Goal: Transaction & Acquisition: Obtain resource

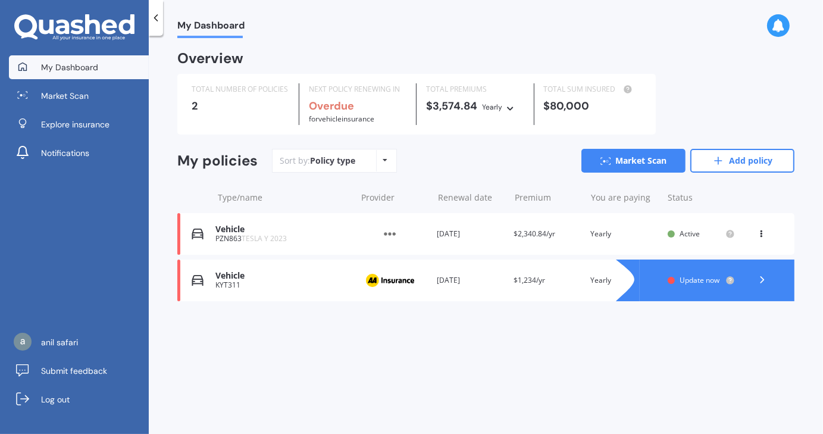
click at [380, 161] on div "Policy type Alphabetical Date added Renewing next" at bounding box center [385, 160] width 18 height 21
click at [423, 170] on div "Sort by: Policy type Policy type Alphabetical Date added Renewing next Market S…" at bounding box center [533, 161] width 523 height 24
click at [708, 167] on link "Add policy" at bounding box center [743, 161] width 104 height 24
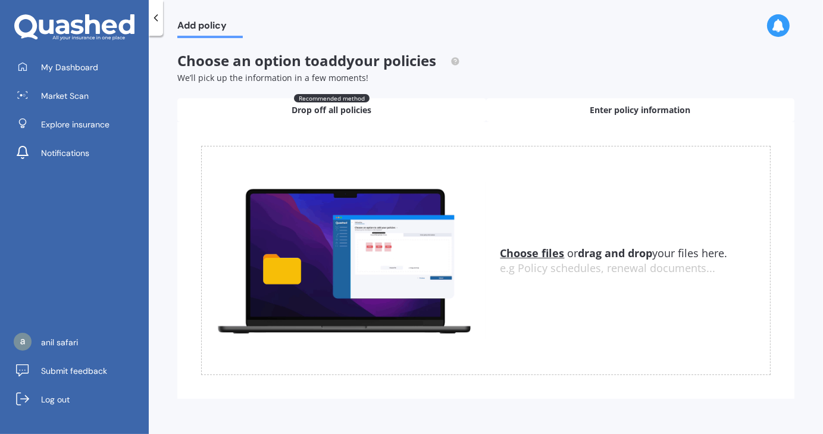
click at [651, 107] on span "Enter policy information" at bounding box center [640, 110] width 101 height 12
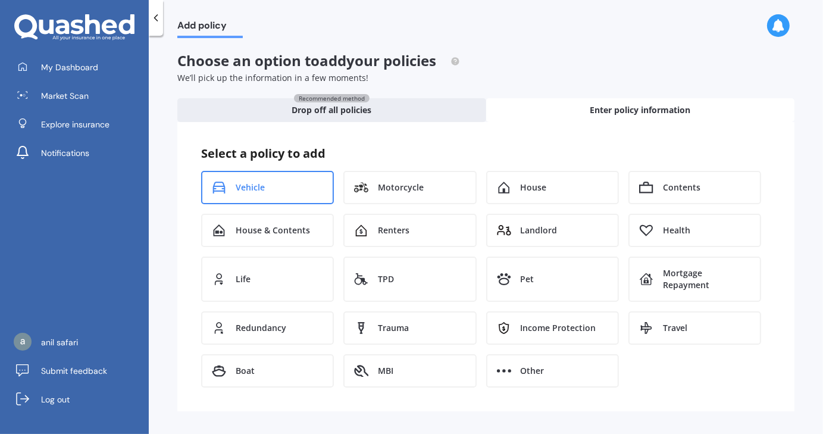
click at [293, 186] on div "Vehicle" at bounding box center [267, 187] width 133 height 33
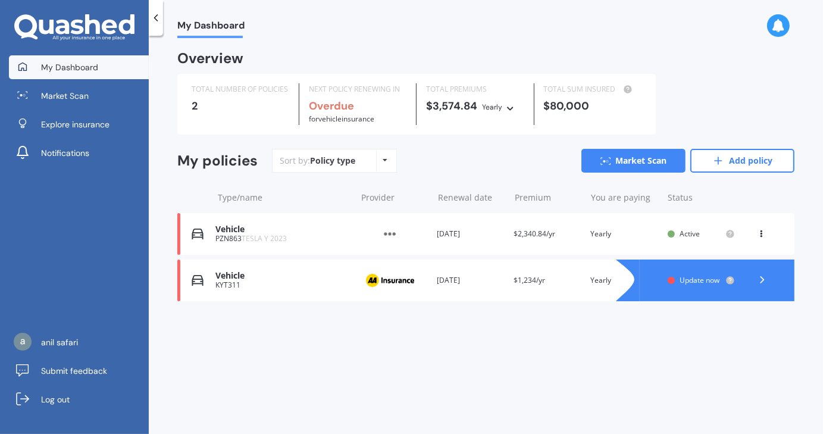
click at [765, 232] on icon at bounding box center [761, 231] width 8 height 7
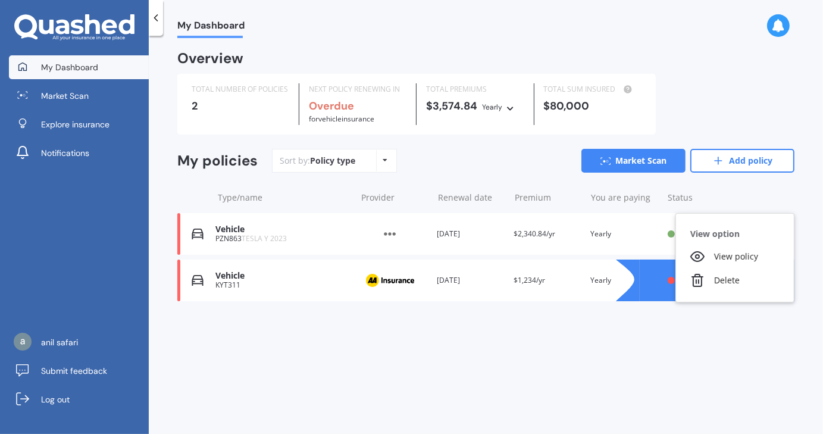
click at [549, 341] on div "My Dashboard Overview TOTAL NUMBER OF POLICIES 2 NEXT POLICY RENEWING IN Overdu…" at bounding box center [486, 237] width 674 height 398
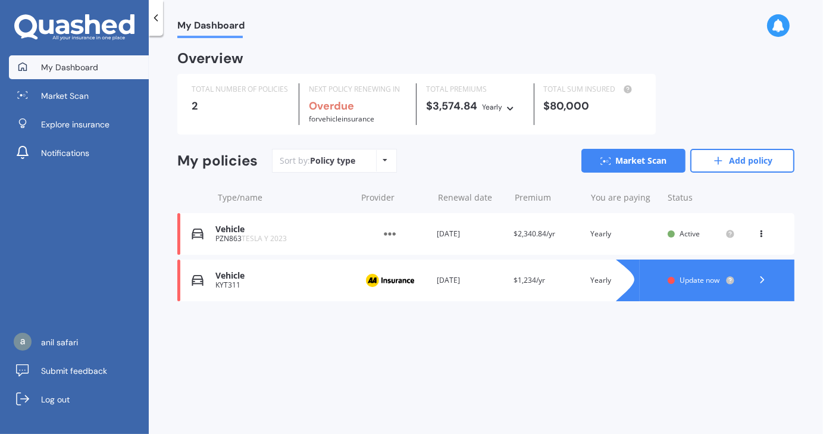
click at [760, 239] on div "View option View policy Delete" at bounding box center [762, 234] width 11 height 12
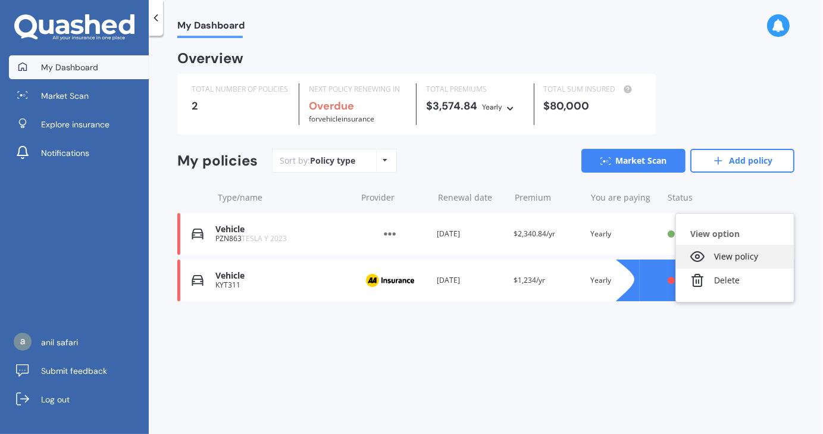
click at [724, 263] on div "View policy" at bounding box center [735, 257] width 118 height 24
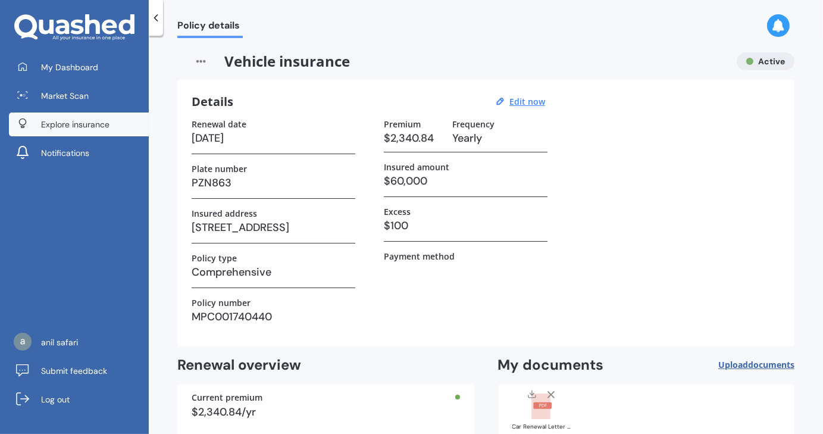
click at [76, 117] on link "Explore insurance" at bounding box center [79, 125] width 140 height 24
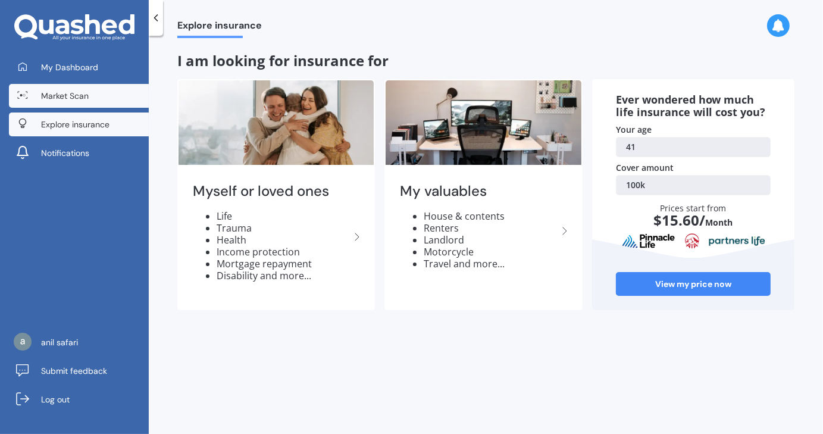
click at [91, 94] on link "Market Scan" at bounding box center [79, 96] width 140 height 24
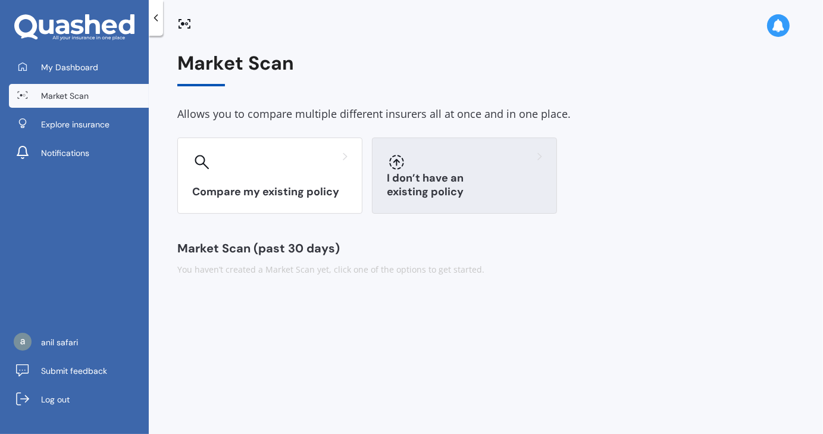
click at [464, 193] on h3 "I don’t have an existing policy" at bounding box center [464, 184] width 155 height 27
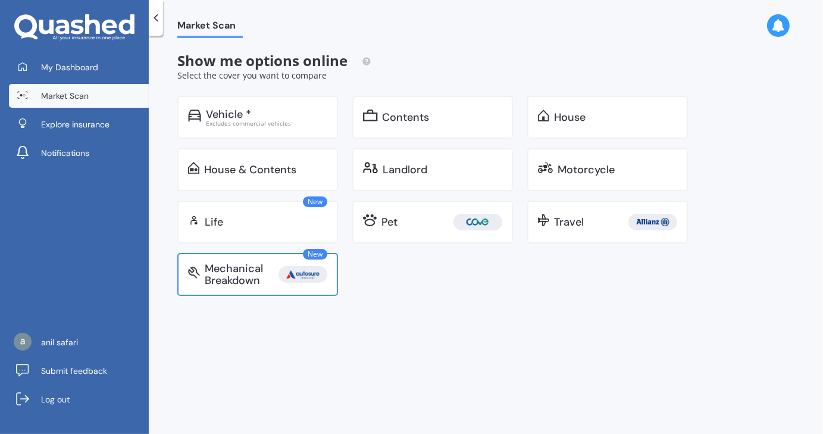
click at [276, 273] on div "Mechanical Breakdown" at bounding box center [242, 275] width 74 height 24
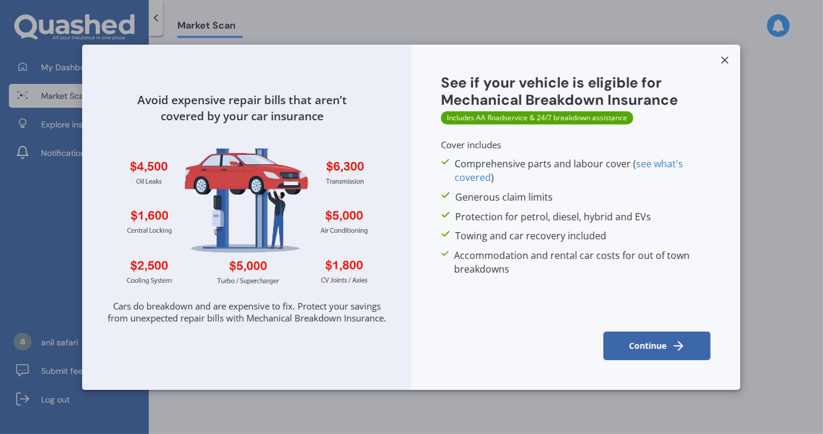
click at [656, 343] on button "Continue" at bounding box center [657, 346] width 107 height 29
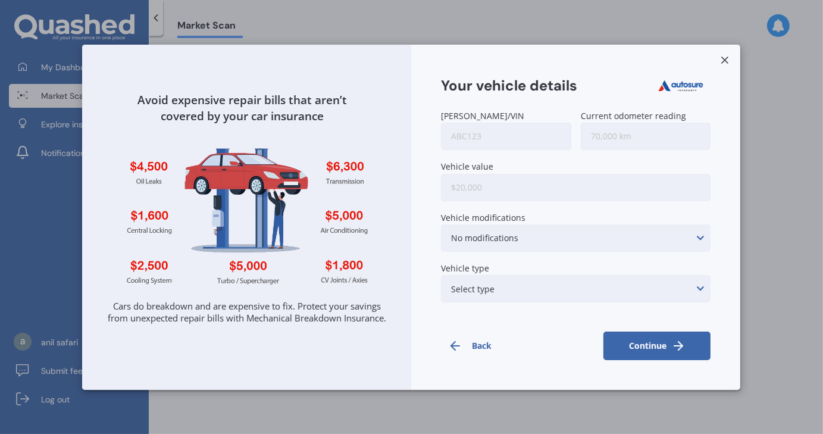
click at [509, 134] on input "[PERSON_NAME]/VIN" at bounding box center [506, 136] width 130 height 27
type input "kyt311"
type input "150,000"
click at [498, 224] on div "No modifications Suspension modifications Air intake/air filter/intake ducting …" at bounding box center [576, 237] width 270 height 27
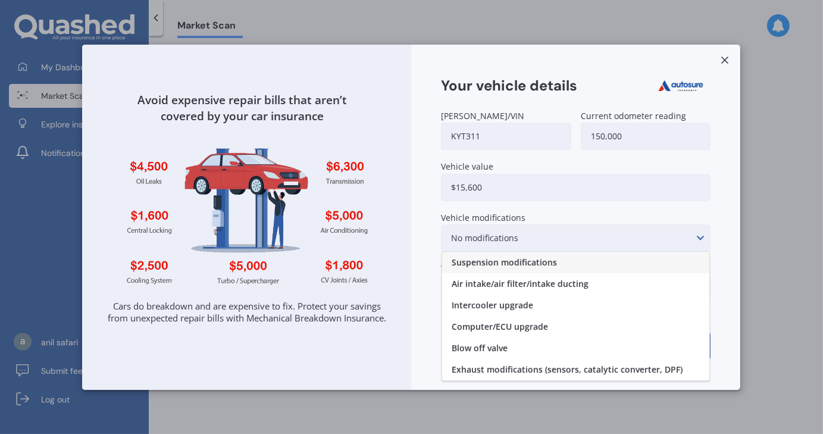
click at [523, 226] on div "No modifications Suspension modifications Air intake/air filter/intake ducting …" at bounding box center [576, 237] width 270 height 27
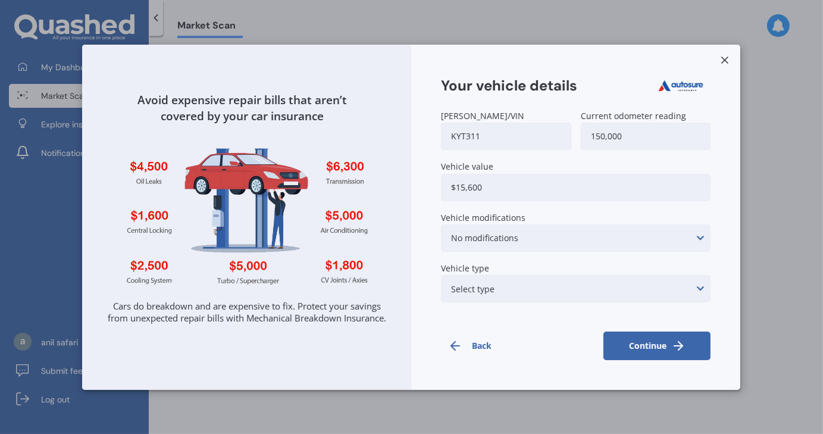
click at [527, 289] on div "Select type None of the below Electric Hybrid Turbo/Supercharged or Rotary" at bounding box center [576, 288] width 270 height 27
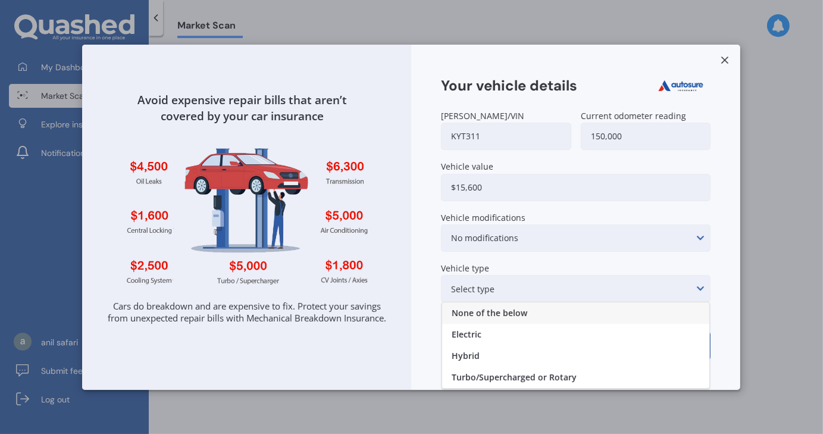
click at [521, 286] on div "Select type None of the below Electric Hybrid Turbo/Supercharged or Rotary" at bounding box center [576, 288] width 270 height 27
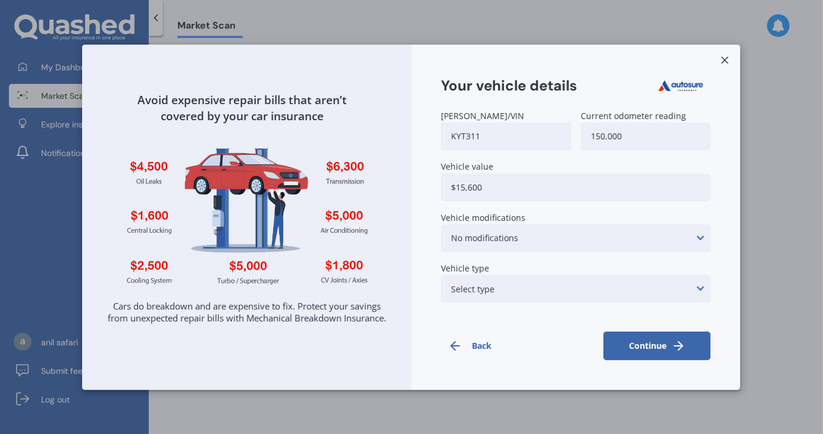
click at [683, 343] on icon "submit" at bounding box center [678, 346] width 14 height 14
click at [607, 291] on div "Select type None of the below Electric Hybrid Turbo/Supercharged or Rotary" at bounding box center [576, 288] width 270 height 27
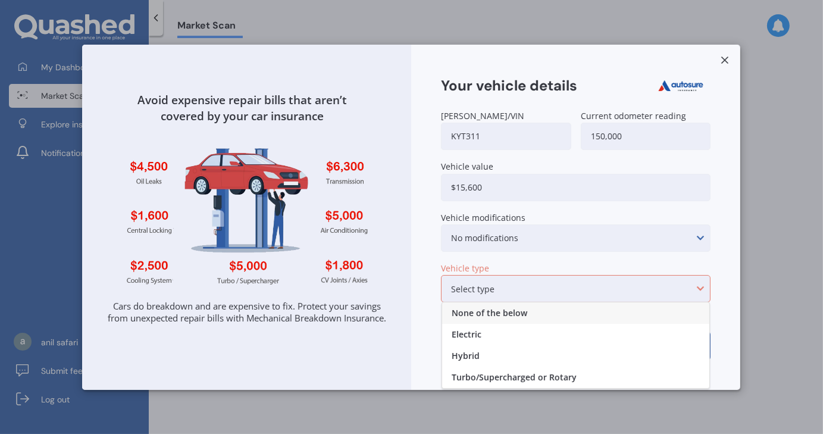
click at [588, 309] on div "None of the below" at bounding box center [575, 312] width 267 height 21
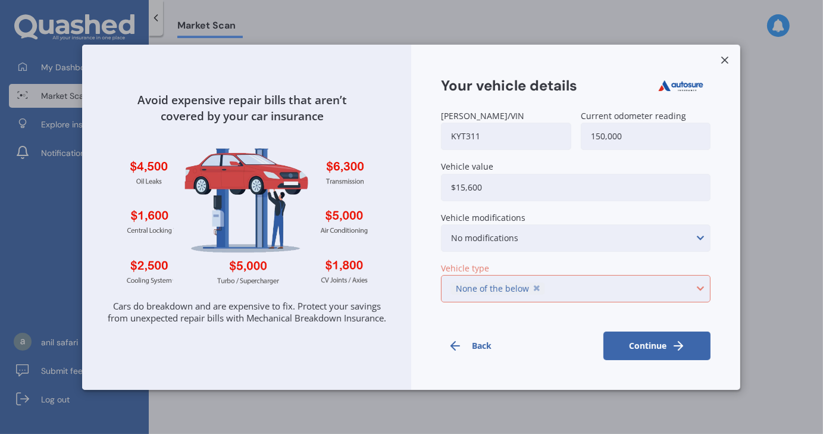
click at [655, 336] on button "Continue" at bounding box center [657, 346] width 107 height 29
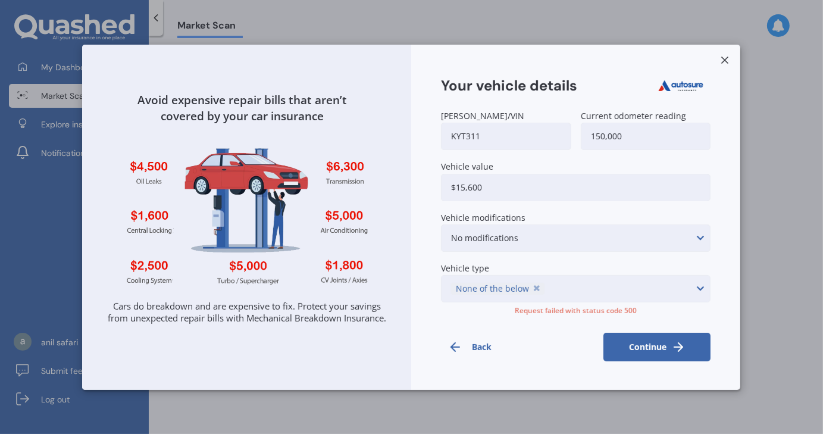
click at [655, 336] on button "Continue" at bounding box center [657, 347] width 107 height 29
click at [654, 336] on button "Continue" at bounding box center [657, 347] width 107 height 29
click at [523, 132] on input "kyt311" at bounding box center [506, 136] width 130 height 27
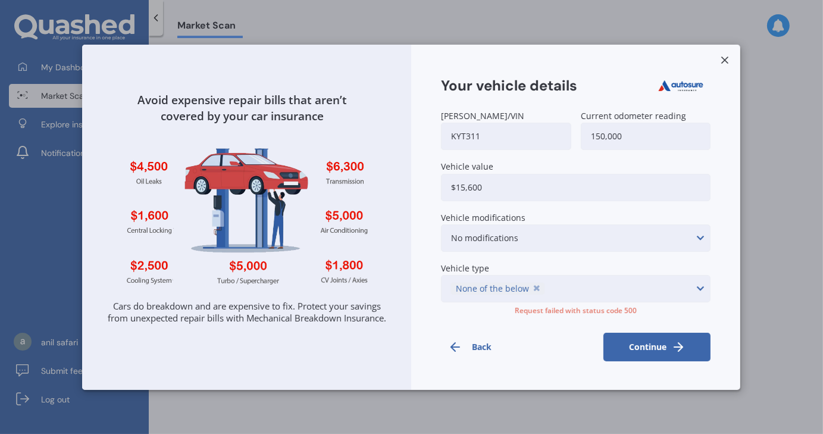
click at [643, 133] on input "150,000" at bounding box center [646, 136] width 130 height 27
click at [570, 173] on input "$15,600" at bounding box center [576, 186] width 270 height 27
type input "$1"
type input "$15,000"
click at [667, 344] on button "Continue" at bounding box center [657, 347] width 107 height 29
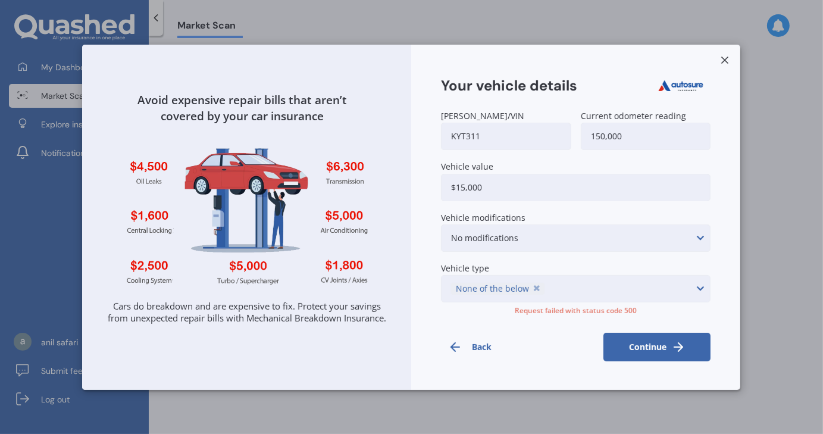
click at [672, 344] on icon "submit" at bounding box center [678, 347] width 14 height 14
click at [673, 344] on icon "submit" at bounding box center [678, 347] width 14 height 14
click at [673, 344] on icon "submit" at bounding box center [671, 347] width 14 height 14
click at [673, 344] on icon "submit" at bounding box center [678, 347] width 14 height 14
click at [673, 344] on icon "submit" at bounding box center [671, 347] width 14 height 14
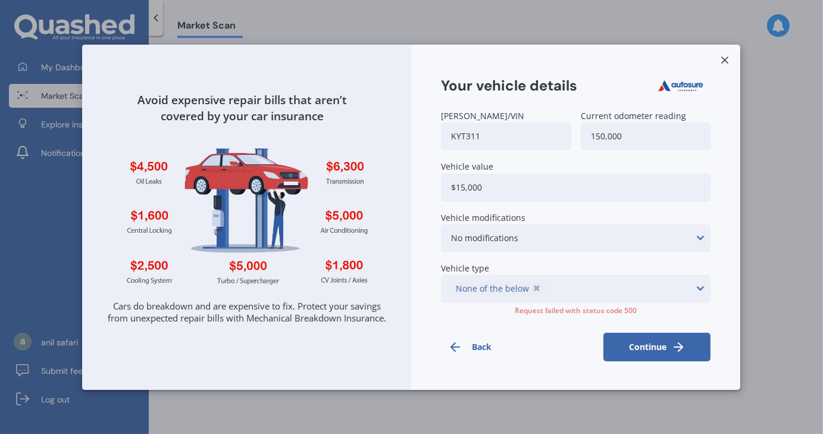
click at [656, 285] on div "None of the below Select type Electric Hybrid Turbo/Supercharged or Rotary" at bounding box center [576, 288] width 270 height 27
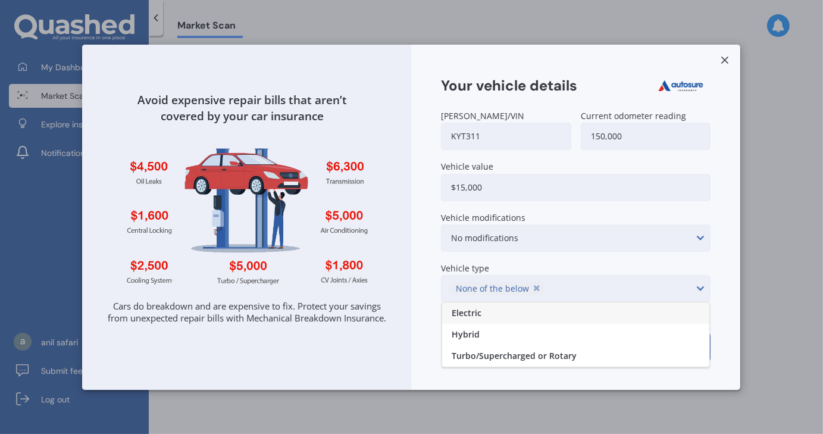
click at [613, 312] on div "Electric" at bounding box center [575, 312] width 267 height 21
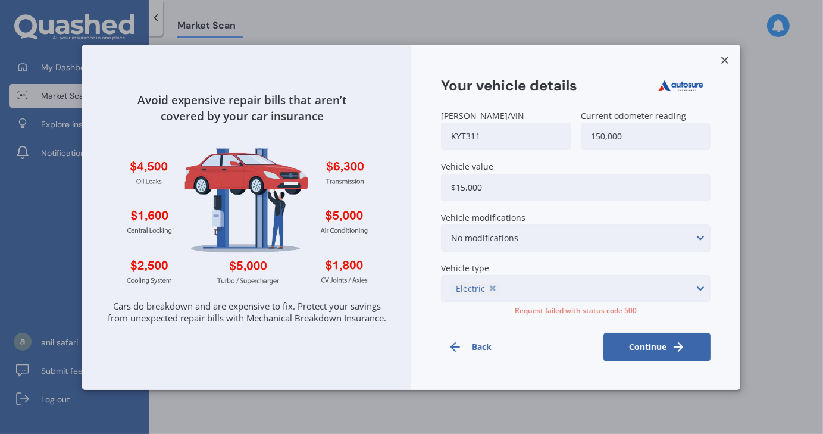
click at [652, 341] on button "Continue" at bounding box center [657, 347] width 107 height 29
click at [457, 130] on input "kyt311" at bounding box center [506, 136] width 130 height 27
type input "P"
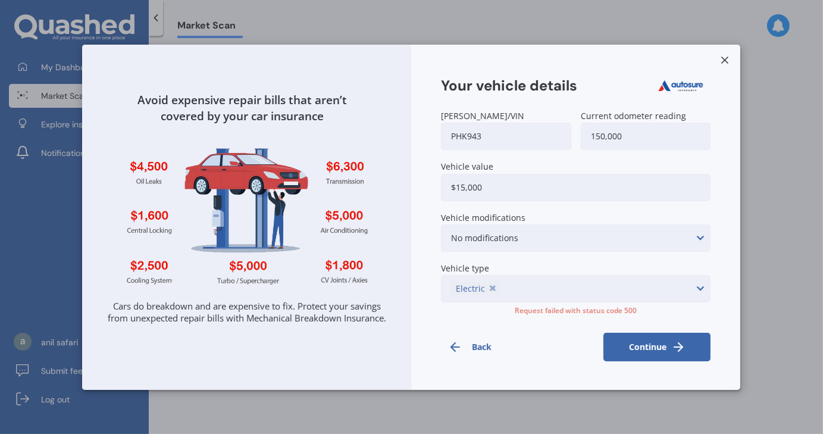
type input "PHK943"
click at [689, 342] on button "Continue" at bounding box center [657, 347] width 107 height 29
click at [726, 57] on line at bounding box center [726, 60] width 6 height 6
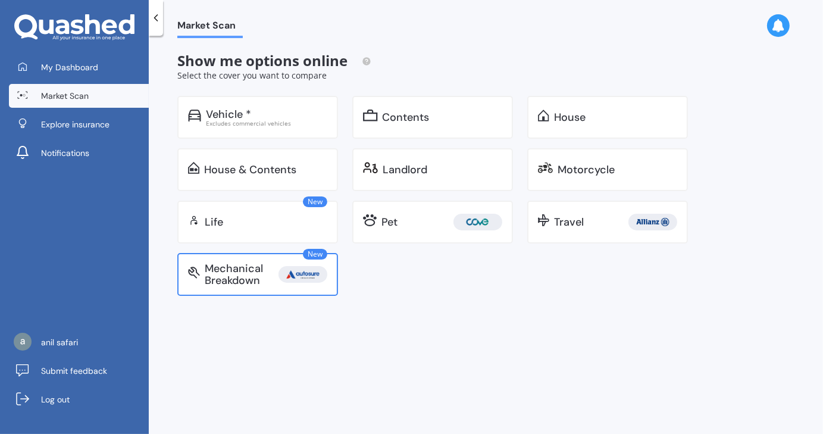
click at [264, 280] on div "Mechanical Breakdown" at bounding box center [242, 275] width 74 height 24
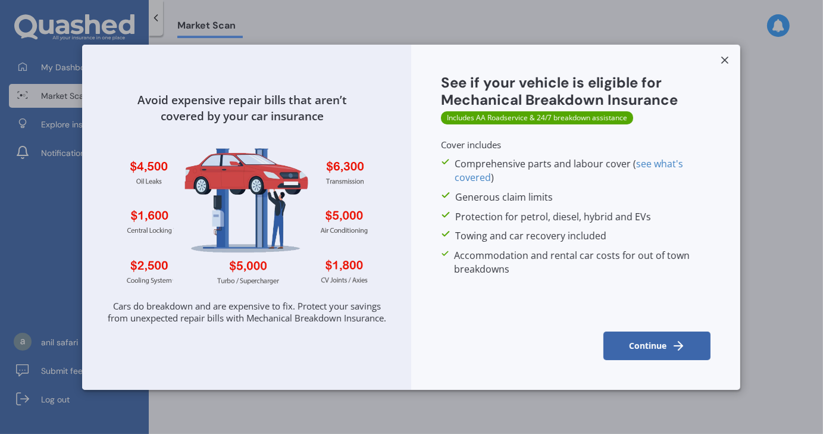
click at [667, 341] on button "Continue" at bounding box center [657, 346] width 107 height 29
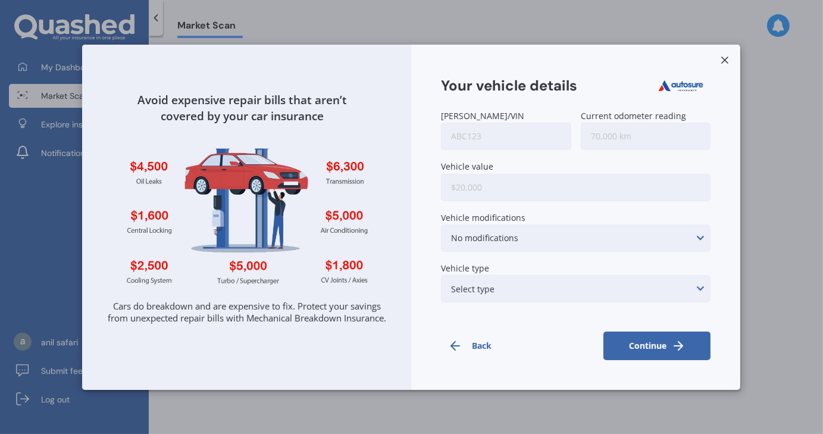
click at [726, 54] on icon at bounding box center [726, 60] width 12 height 12
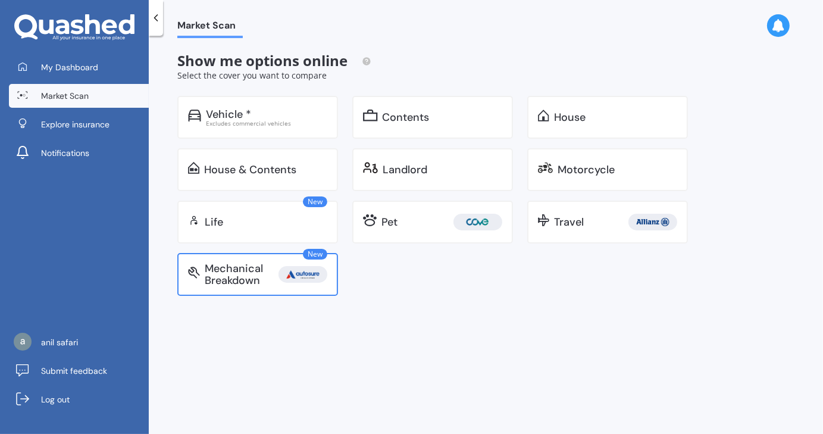
click at [316, 280] on img at bounding box center [303, 274] width 44 height 17
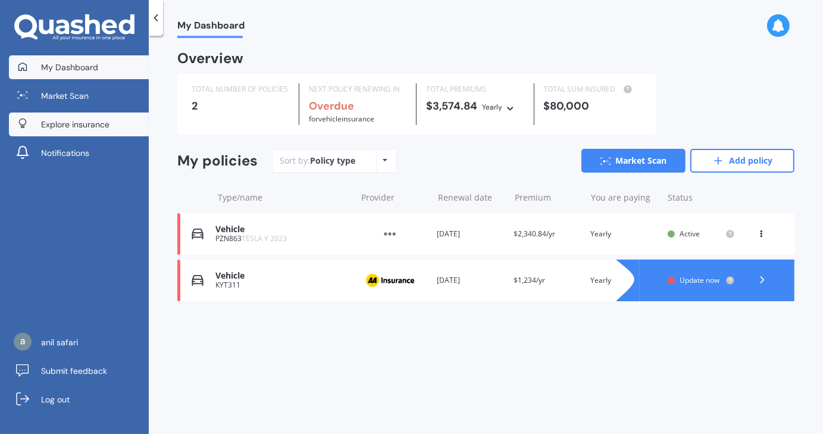
click at [83, 126] on span "Explore insurance" at bounding box center [75, 124] width 68 height 12
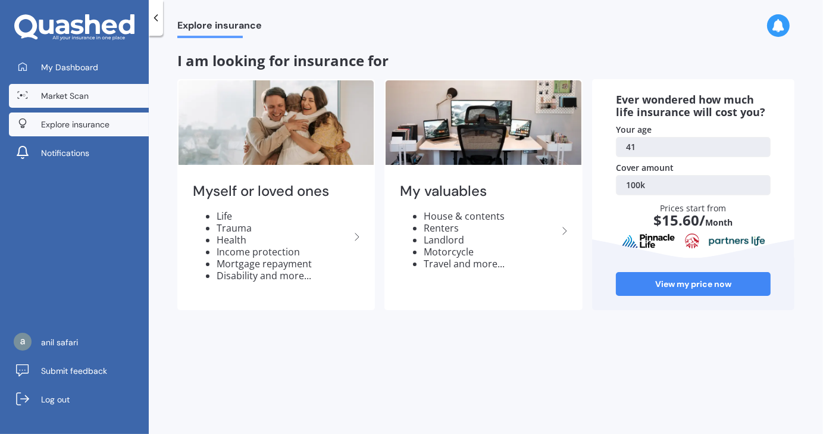
click at [74, 95] on span "Market Scan" at bounding box center [65, 96] width 48 height 12
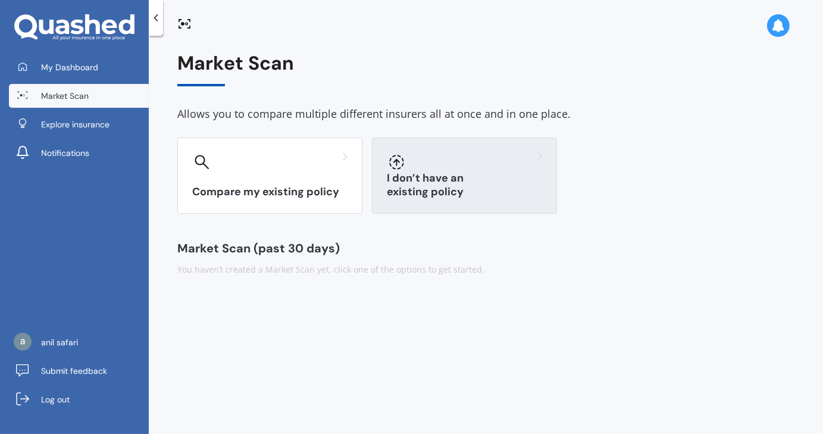
click at [449, 181] on div "I don’t have an existing policy" at bounding box center [464, 176] width 185 height 76
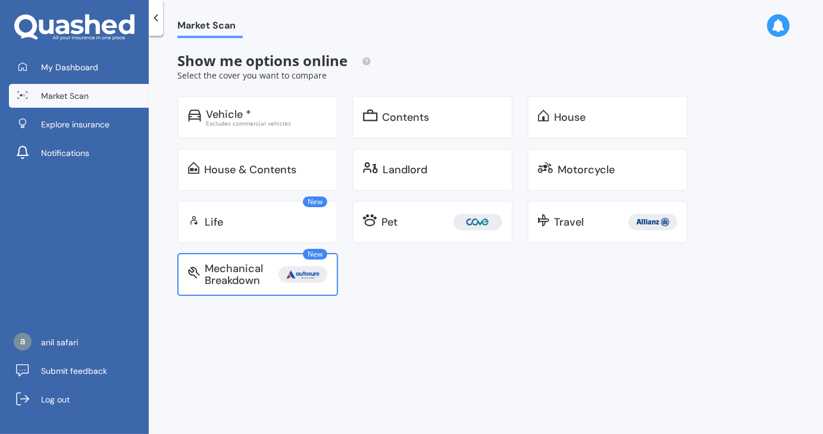
click at [294, 263] on div "Mechanical Breakdown" at bounding box center [266, 275] width 123 height 24
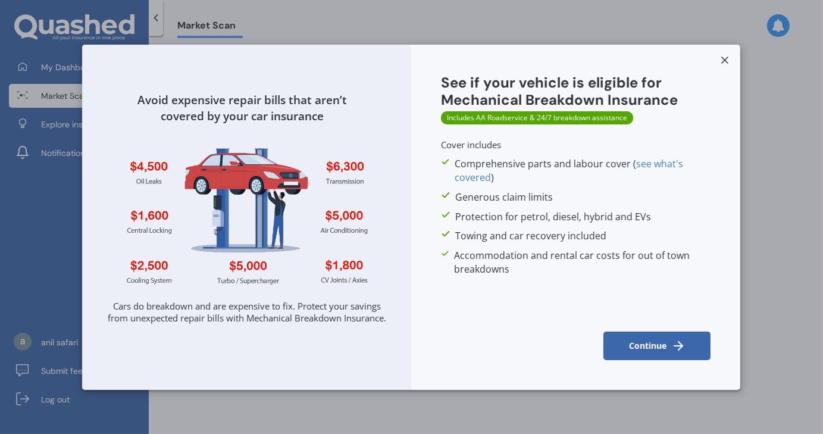
click at [638, 339] on button "Continue" at bounding box center [657, 346] width 107 height 29
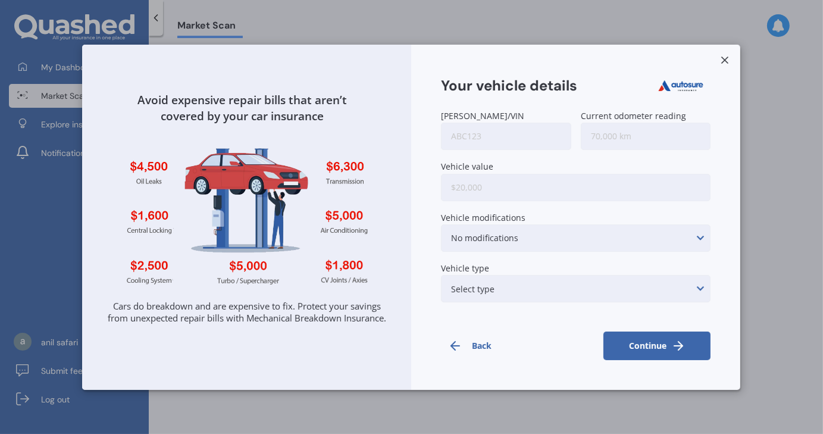
click at [528, 136] on input "[PERSON_NAME]/VIN" at bounding box center [506, 136] width 130 height 27
type input "kyt311"
type input "150,000"
type input "$10,000"
click at [595, 288] on div "Select type None of the below Electric Hybrid Turbo/Supercharged or Rotary" at bounding box center [576, 288] width 270 height 27
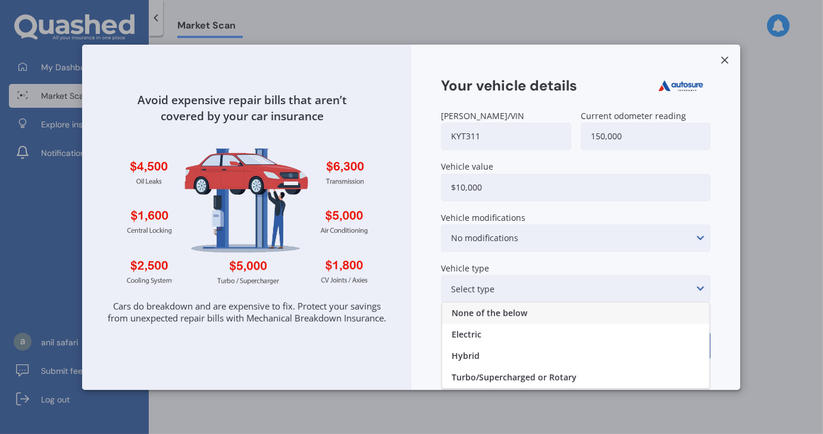
click at [570, 311] on div "None of the below" at bounding box center [575, 312] width 267 height 21
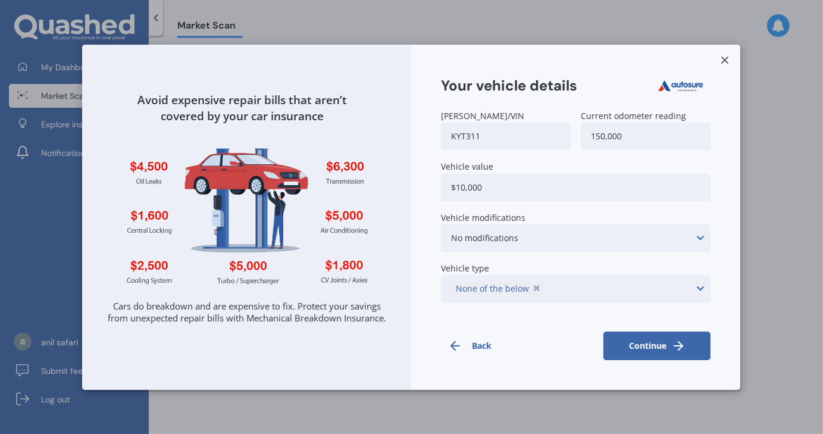
click at [649, 346] on button "Continue" at bounding box center [657, 346] width 107 height 29
click at [649, 346] on button "Continue" at bounding box center [657, 347] width 107 height 29
drag, startPoint x: 649, startPoint y: 346, endPoint x: 655, endPoint y: 351, distance: 6.8
click at [655, 351] on button "Continue" at bounding box center [657, 347] width 107 height 29
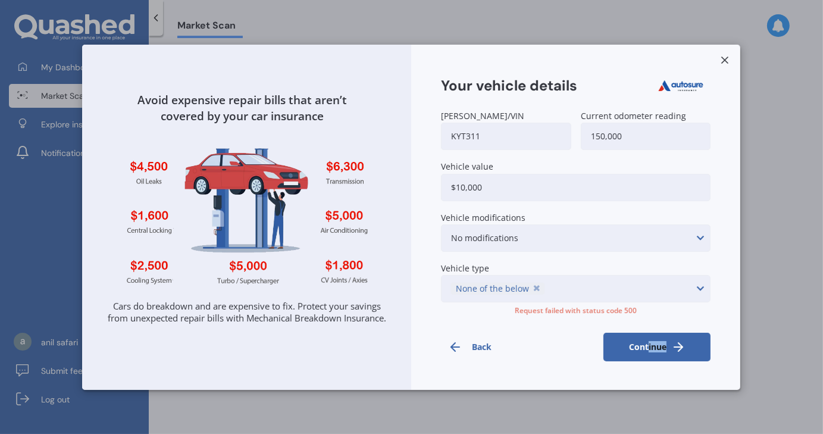
click at [655, 351] on button "Continue" at bounding box center [657, 347] width 107 height 29
drag, startPoint x: 655, startPoint y: 351, endPoint x: 653, endPoint y: 368, distance: 17.9
click at [654, 367] on div "Your vehicle details [PERSON_NAME]/VIN kyt311 Current odometer reading 150,000 …" at bounding box center [575, 217] width 329 height 345
click at [654, 370] on div "Your vehicle details [PERSON_NAME]/VIN kyt311 Current odometer reading 150,000 …" at bounding box center [575, 217] width 329 height 345
click at [664, 343] on button "Continue" at bounding box center [657, 347] width 107 height 29
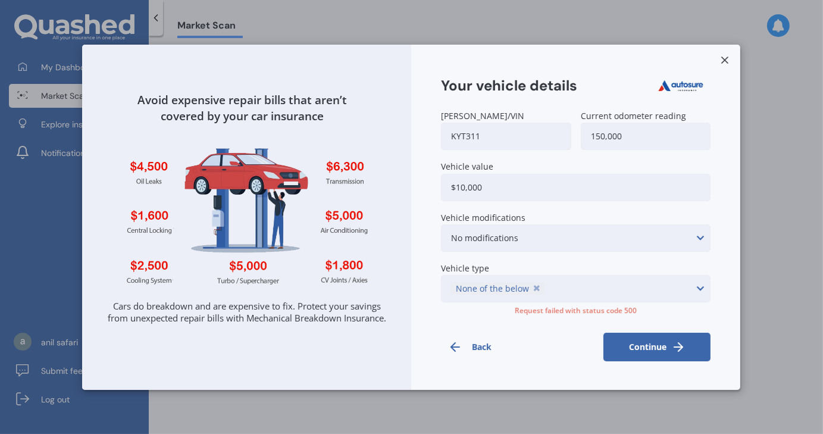
click at [664, 343] on button "Continue" at bounding box center [657, 347] width 107 height 29
click at [513, 179] on input "$10,000" at bounding box center [576, 186] width 270 height 27
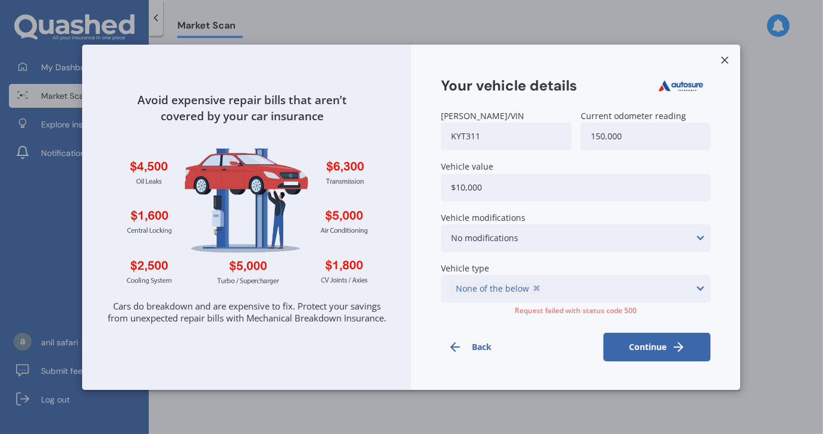
click at [595, 213] on label "Vehicle modifications" at bounding box center [573, 217] width 265 height 9
